Goal: Navigation & Orientation: Find specific page/section

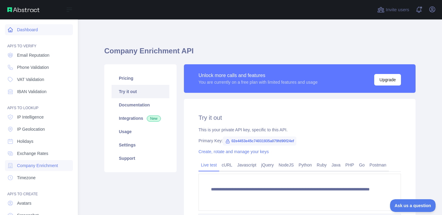
click at [10, 32] on icon at bounding box center [10, 30] width 5 height 5
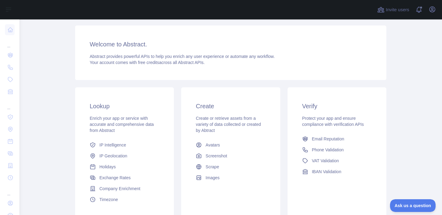
scroll to position [67, 0]
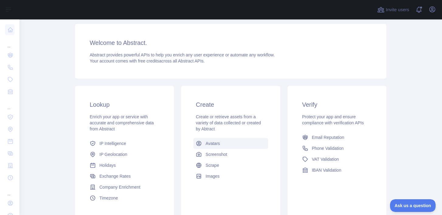
click at [212, 140] on link "Avatars" at bounding box center [230, 143] width 74 height 11
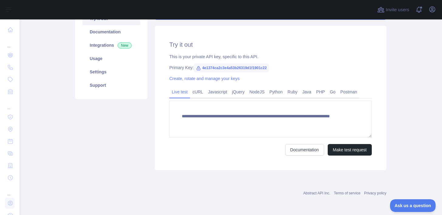
scroll to position [67, 0]
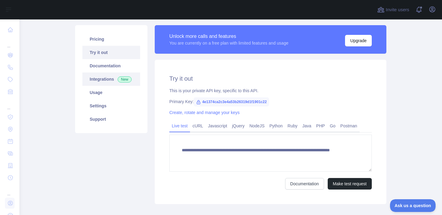
click at [116, 79] on link "Integrations New" at bounding box center [111, 79] width 58 height 13
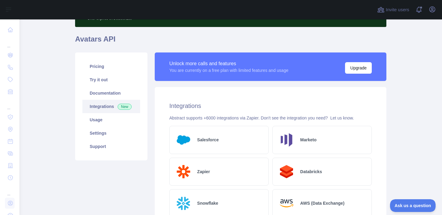
scroll to position [41, 0]
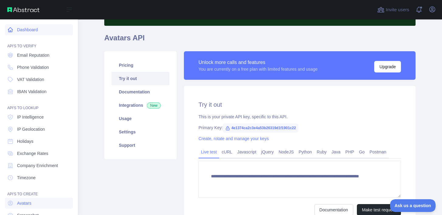
click at [12, 27] on icon at bounding box center [10, 30] width 6 height 6
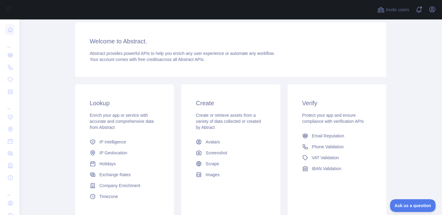
scroll to position [101, 0]
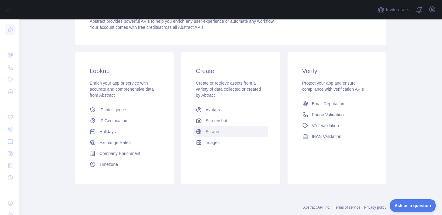
click at [206, 129] on span "Scrape" at bounding box center [211, 132] width 13 height 6
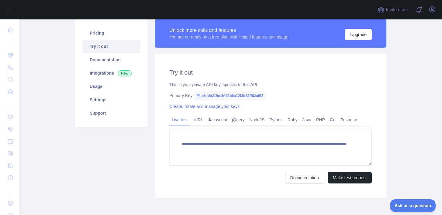
scroll to position [101, 0]
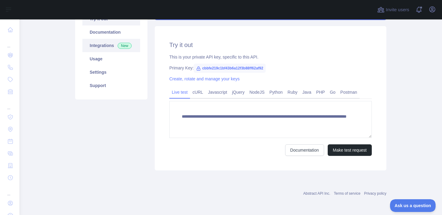
click at [102, 49] on link "Integrations New" at bounding box center [111, 45] width 58 height 13
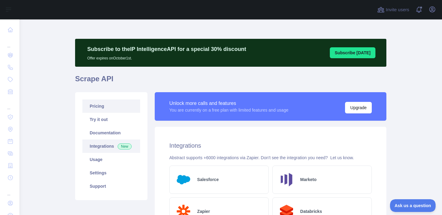
click at [101, 103] on link "Pricing" at bounding box center [111, 106] width 58 height 13
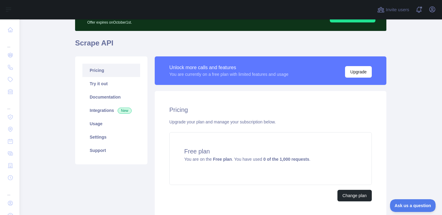
scroll to position [41, 0]
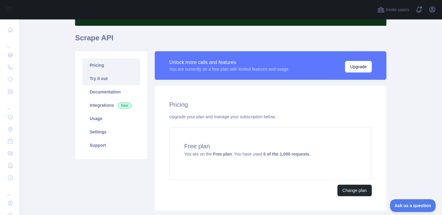
click at [99, 81] on link "Try it out" at bounding box center [111, 78] width 58 height 13
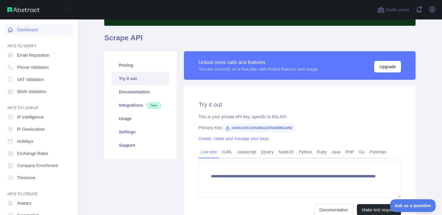
click at [14, 29] on link "Dashboard" at bounding box center [39, 29] width 68 height 11
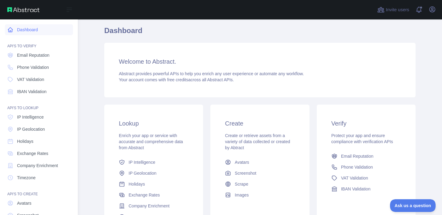
scroll to position [41, 0]
